Goal: Find specific page/section: Find specific page/section

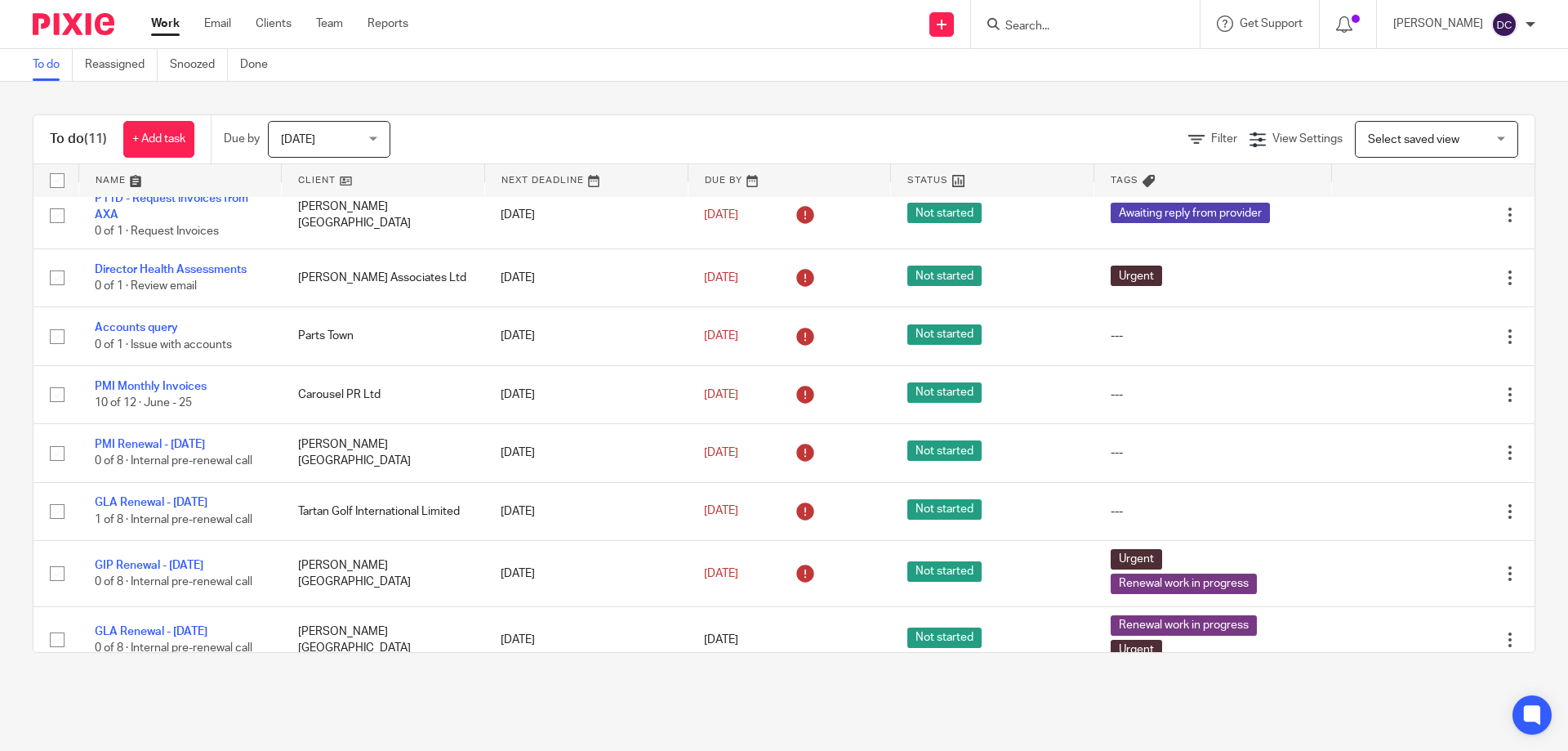
scroll to position [229, 0]
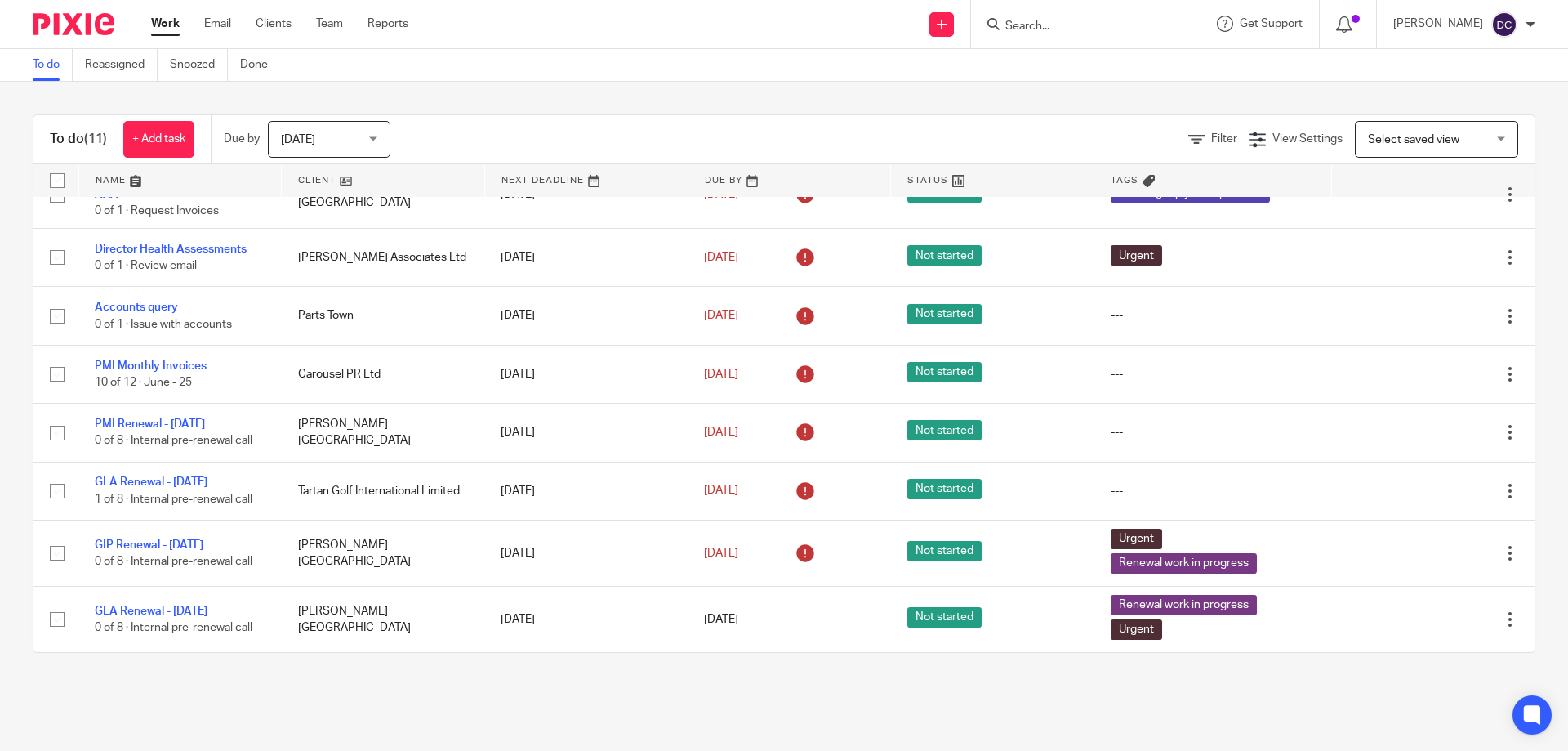
click at [1089, 21] on input "Search" at bounding box center [1078, 26] width 147 height 14
type input "starlab"
click button "submit" at bounding box center [0, 0] width 0 height 0
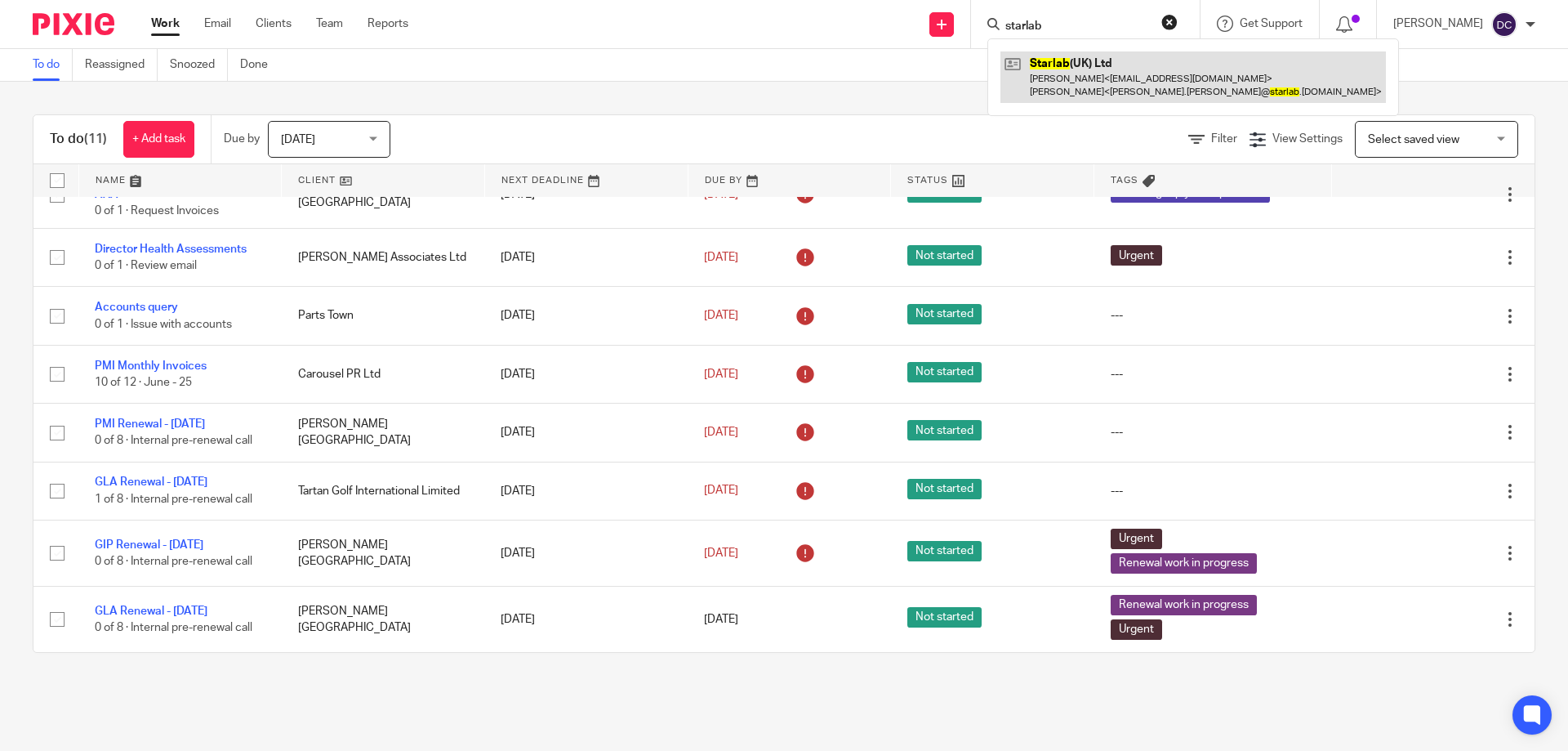
click at [1063, 93] on link at bounding box center [1192, 76] width 385 height 50
click at [1063, 68] on link at bounding box center [1192, 76] width 385 height 50
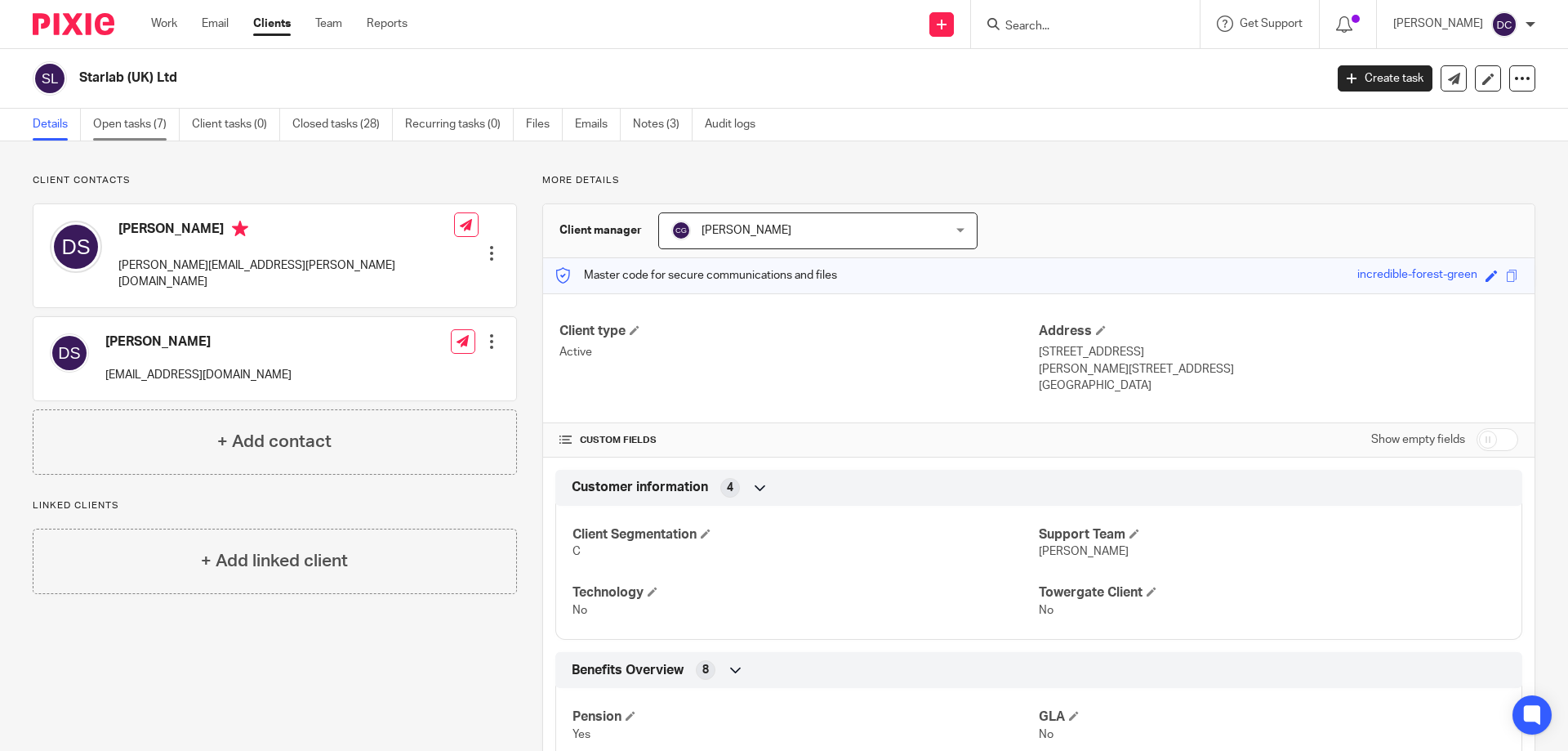
click at [162, 121] on link "Open tasks (7)" at bounding box center [136, 125] width 87 height 32
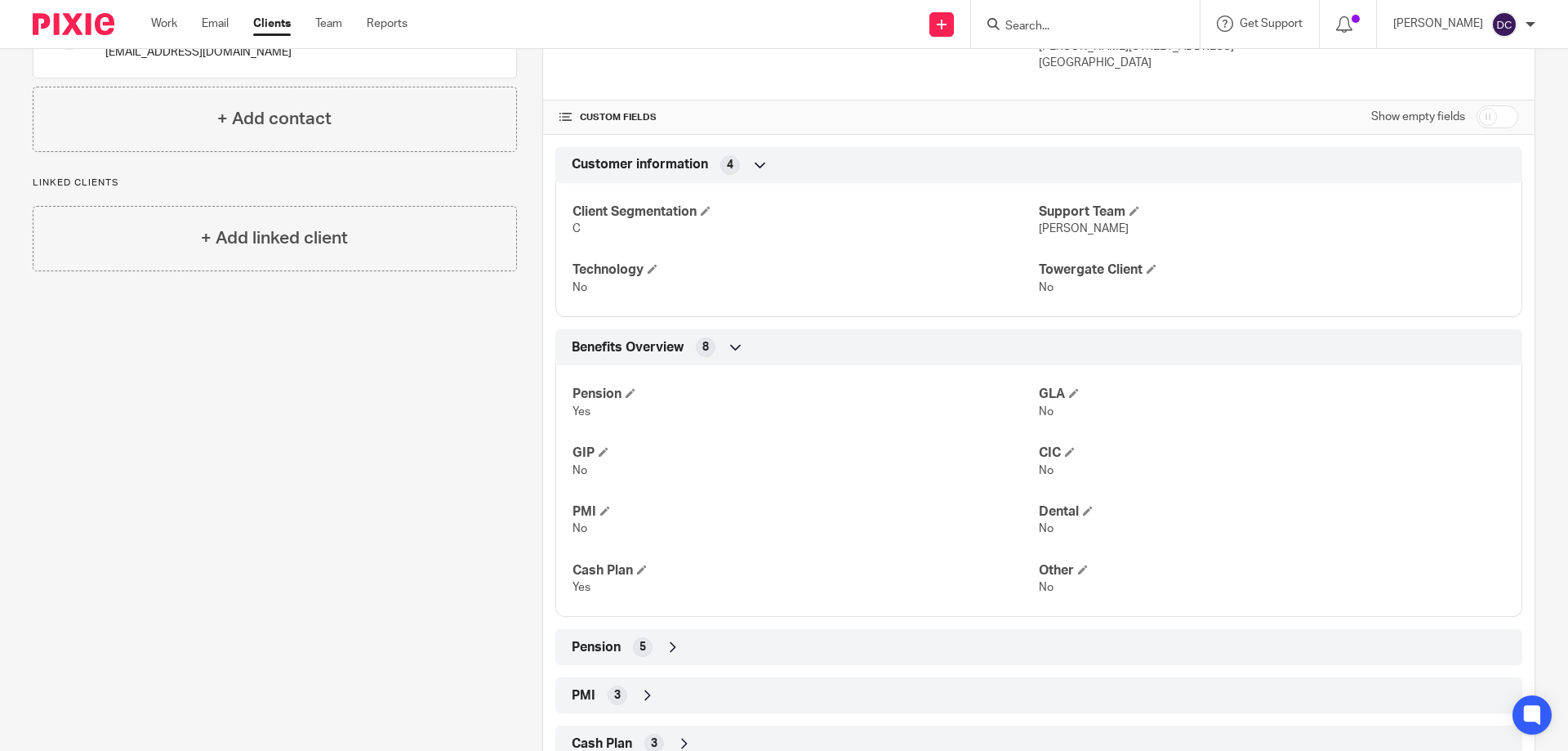
scroll to position [379, 0]
